Goal: Check status

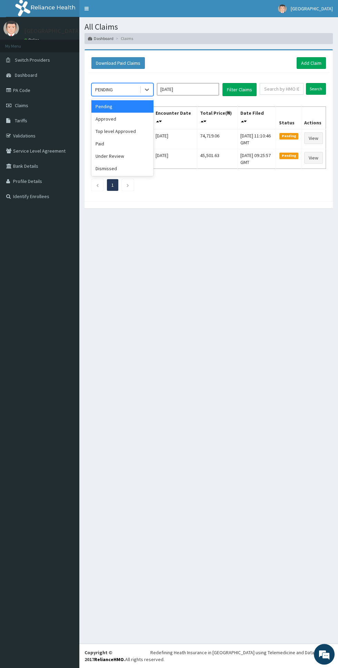
click at [125, 118] on div "Approved" at bounding box center [122, 119] width 62 height 12
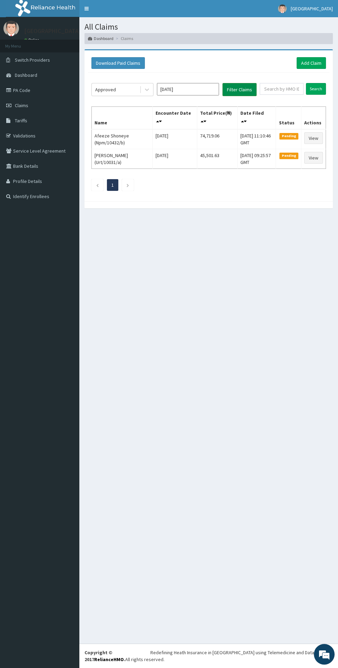
click at [253, 90] on button "Filter Claims" at bounding box center [239, 89] width 34 height 13
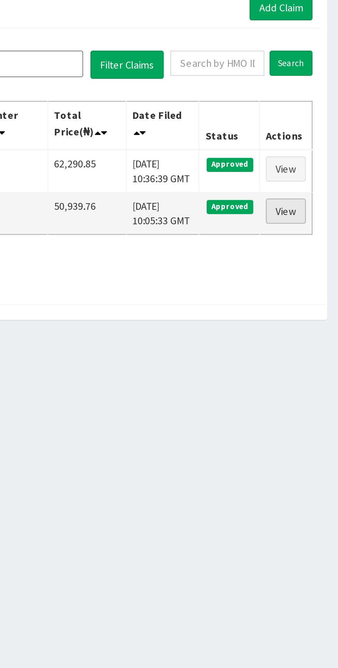
click at [317, 158] on link "View" at bounding box center [313, 158] width 19 height 12
